Goal: Information Seeking & Learning: Learn about a topic

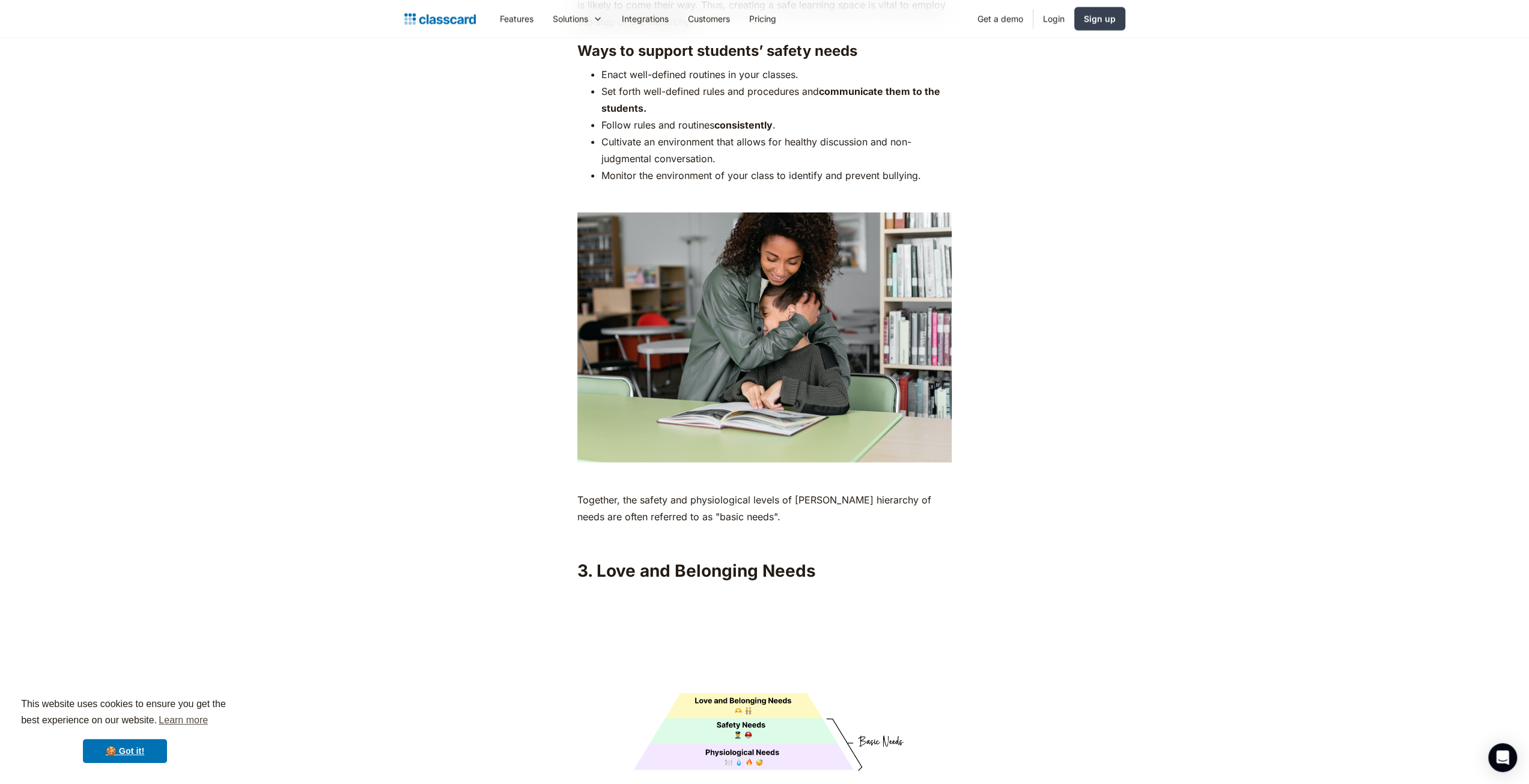
scroll to position [2523, 0]
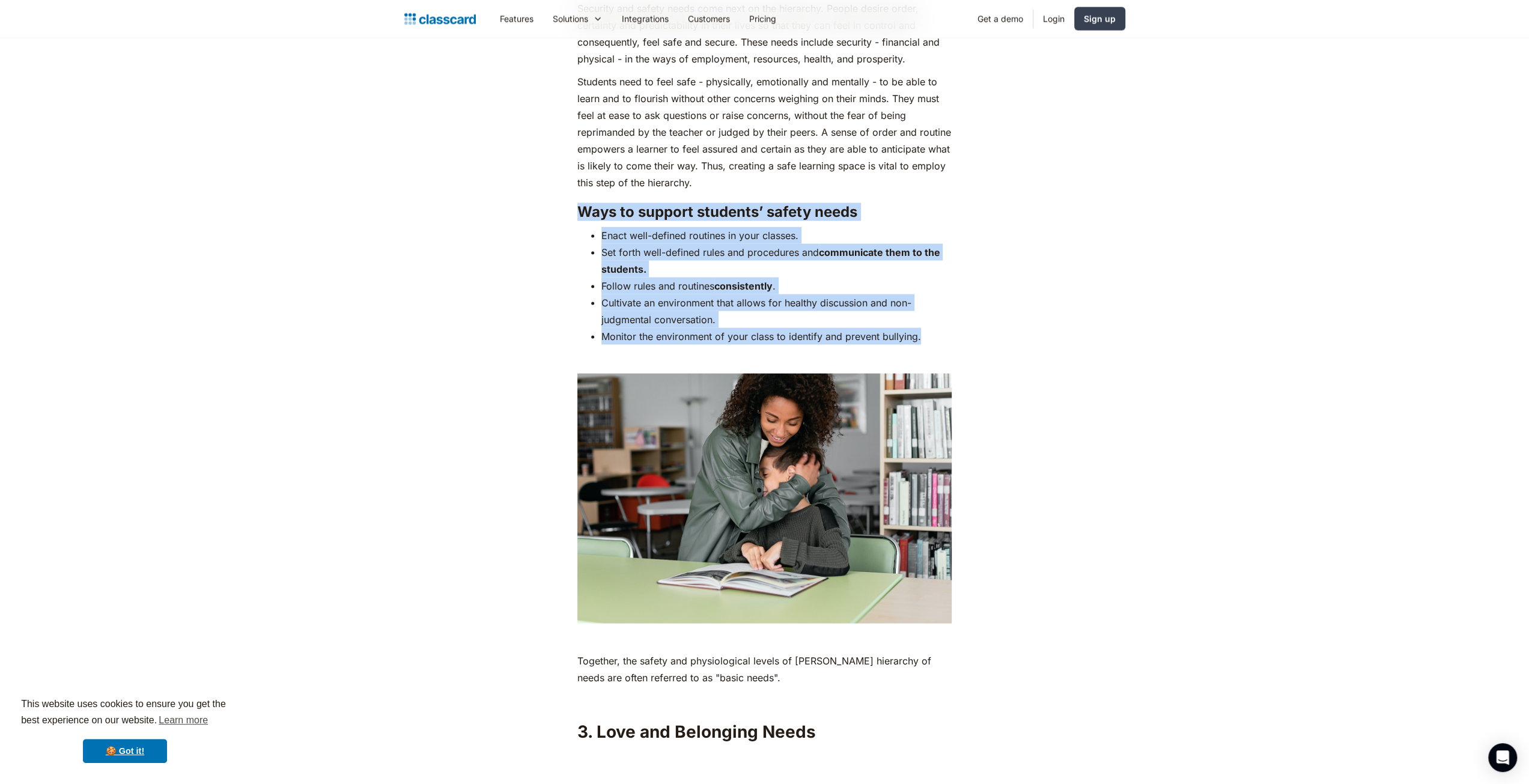
drag, startPoint x: 947, startPoint y: 313, endPoint x: 561, endPoint y: 184, distance: 407.0
copy div "Ways to support students’ safety needs Enact well-defined routines in your clas…"
click at [919, 403] on img at bounding box center [764, 499] width 374 height 250
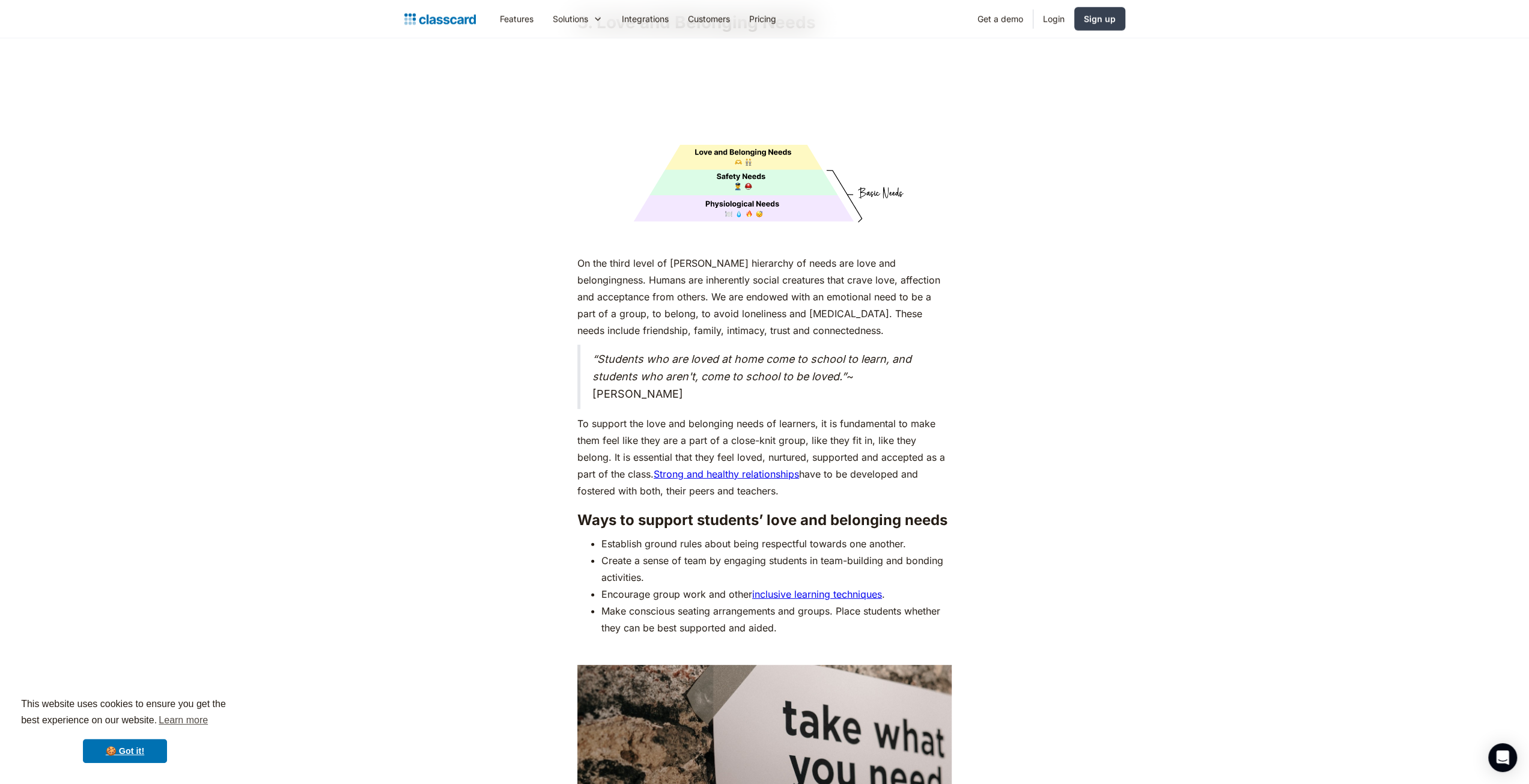
scroll to position [3424, 0]
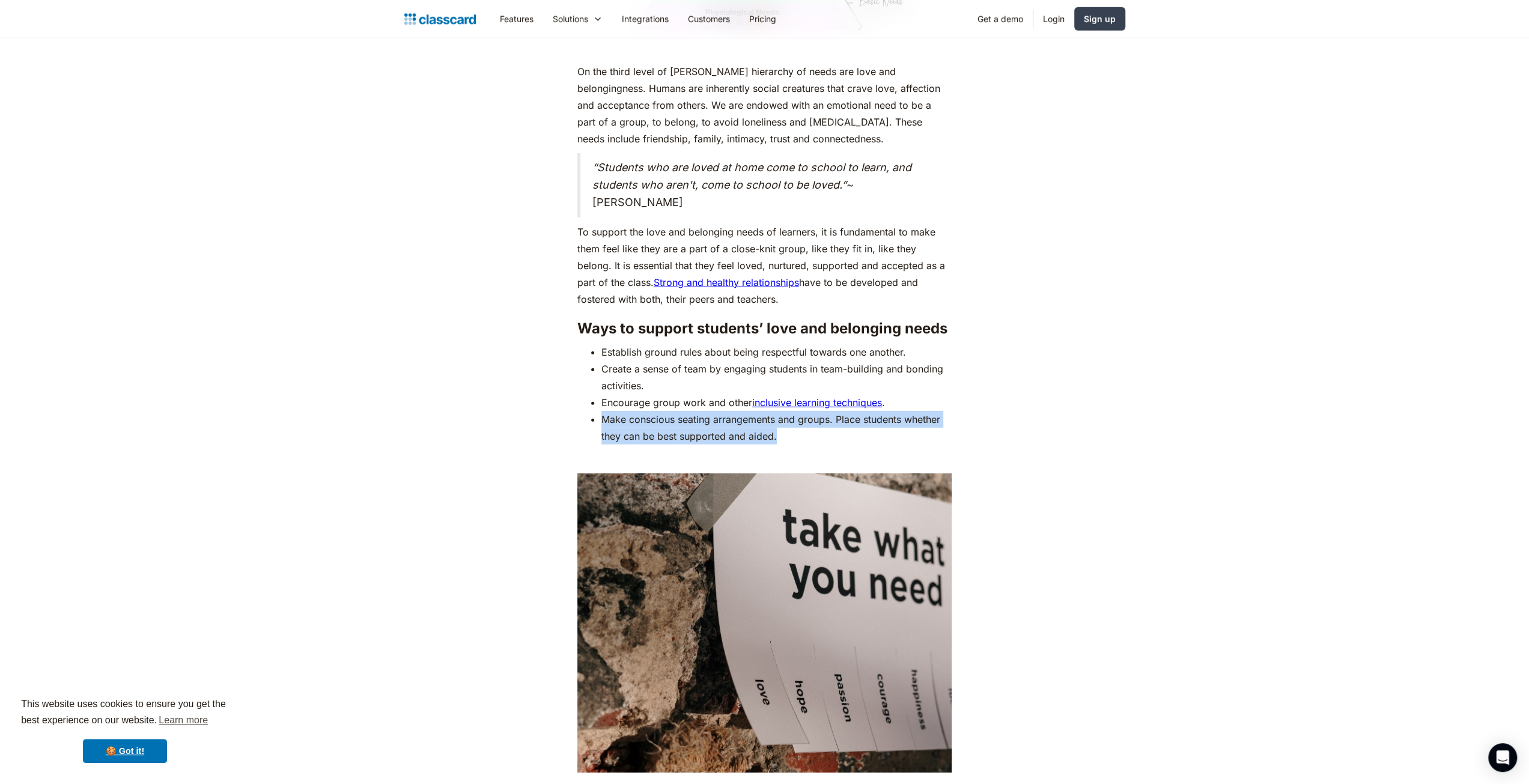
drag, startPoint x: 775, startPoint y: 409, endPoint x: 595, endPoint y: 401, distance: 180.2
click at [602, 411] on li "Make conscious seating arrangements and groups. Place students whether they can…" at bounding box center [777, 428] width 351 height 33
click at [774, 415] on li "Make conscious seating arrangements and groups. Place students whether they can…" at bounding box center [777, 428] width 351 height 33
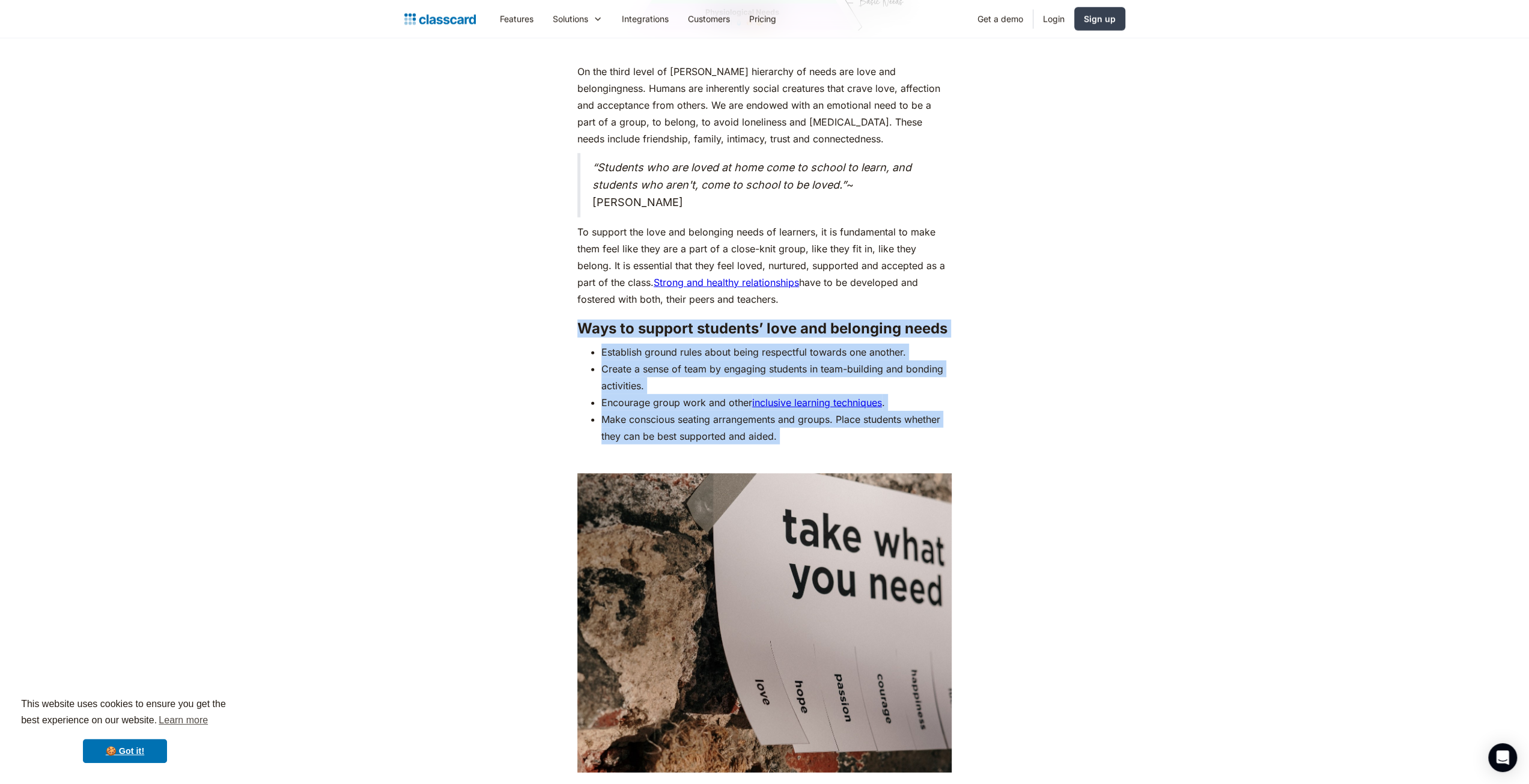
drag, startPoint x: 775, startPoint y: 415, endPoint x: 561, endPoint y: 307, distance: 239.7
click at [561, 307] on div "As humans, we are driven by an innate desire to achieve more, to surpass not ju…" at bounding box center [765, 71] width 489 height 5363
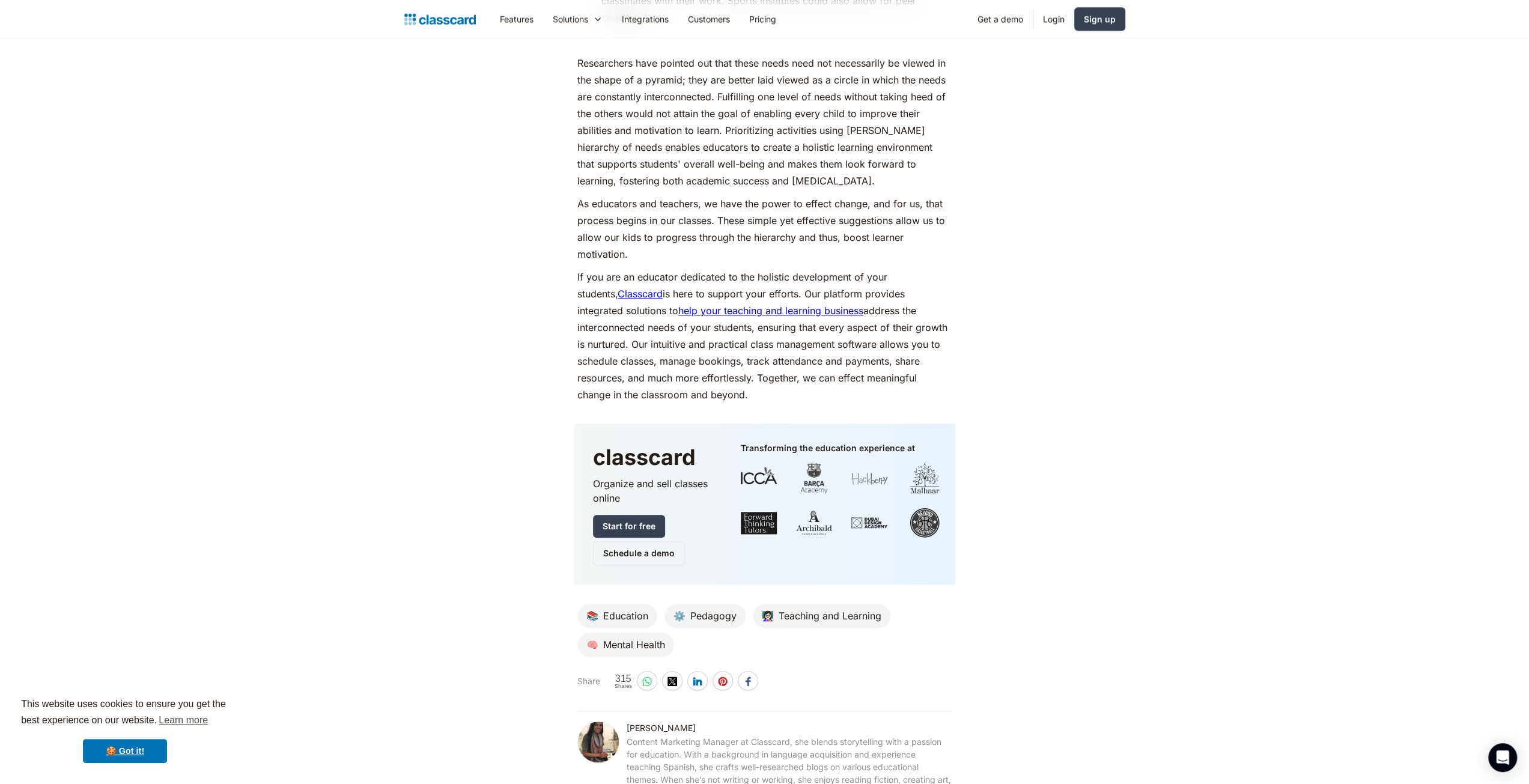
scroll to position [5646, 0]
